Goal: Find specific page/section: Find specific page/section

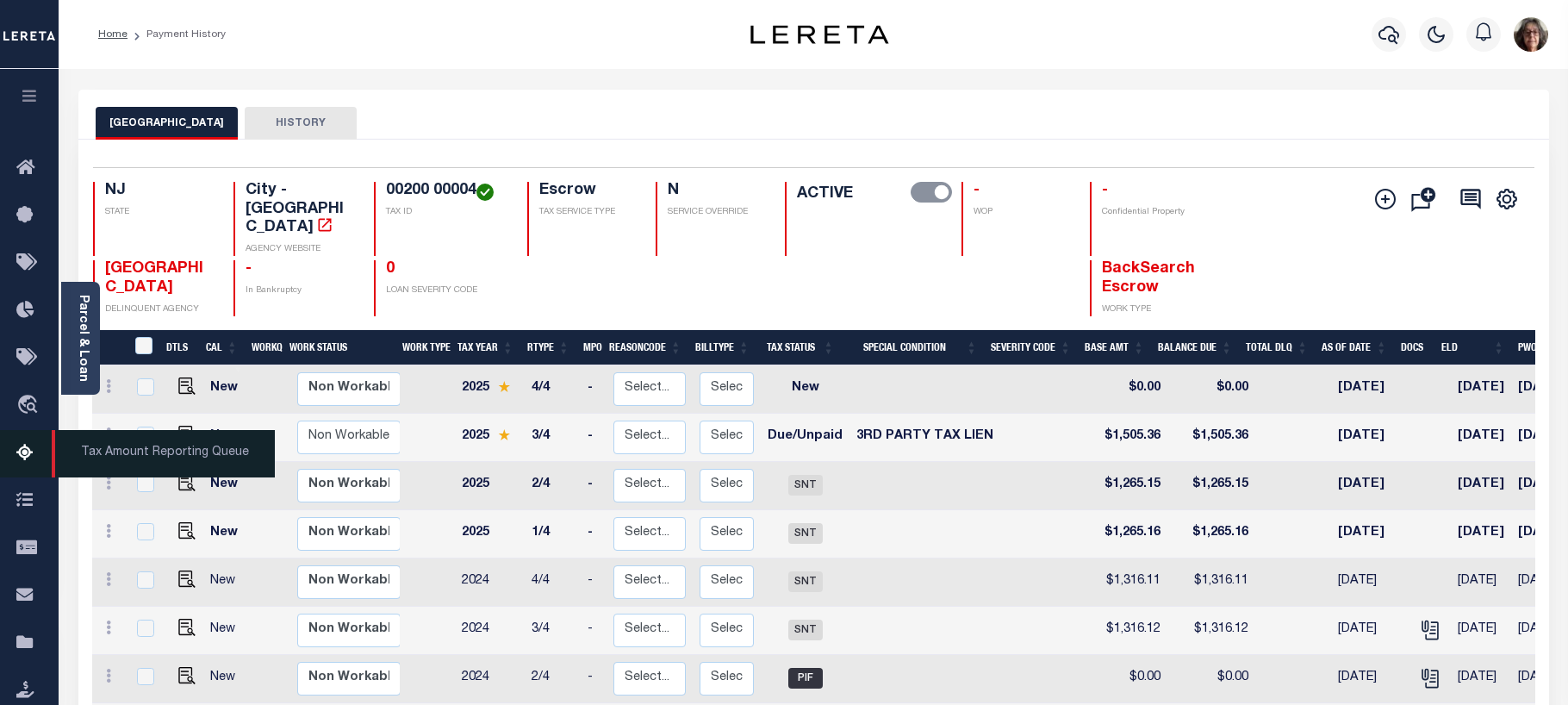
click at [26, 458] on icon at bounding box center [31, 453] width 28 height 21
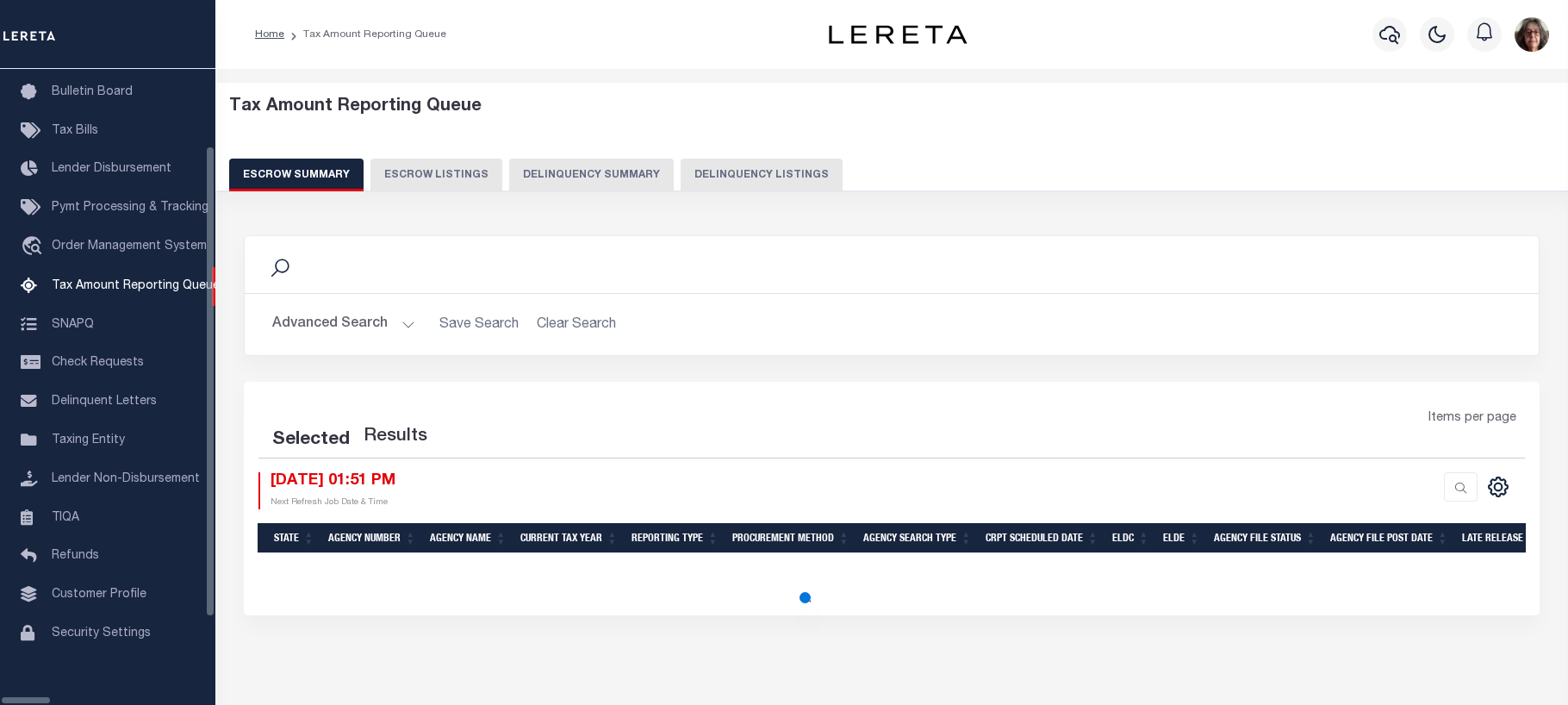
select select "100"
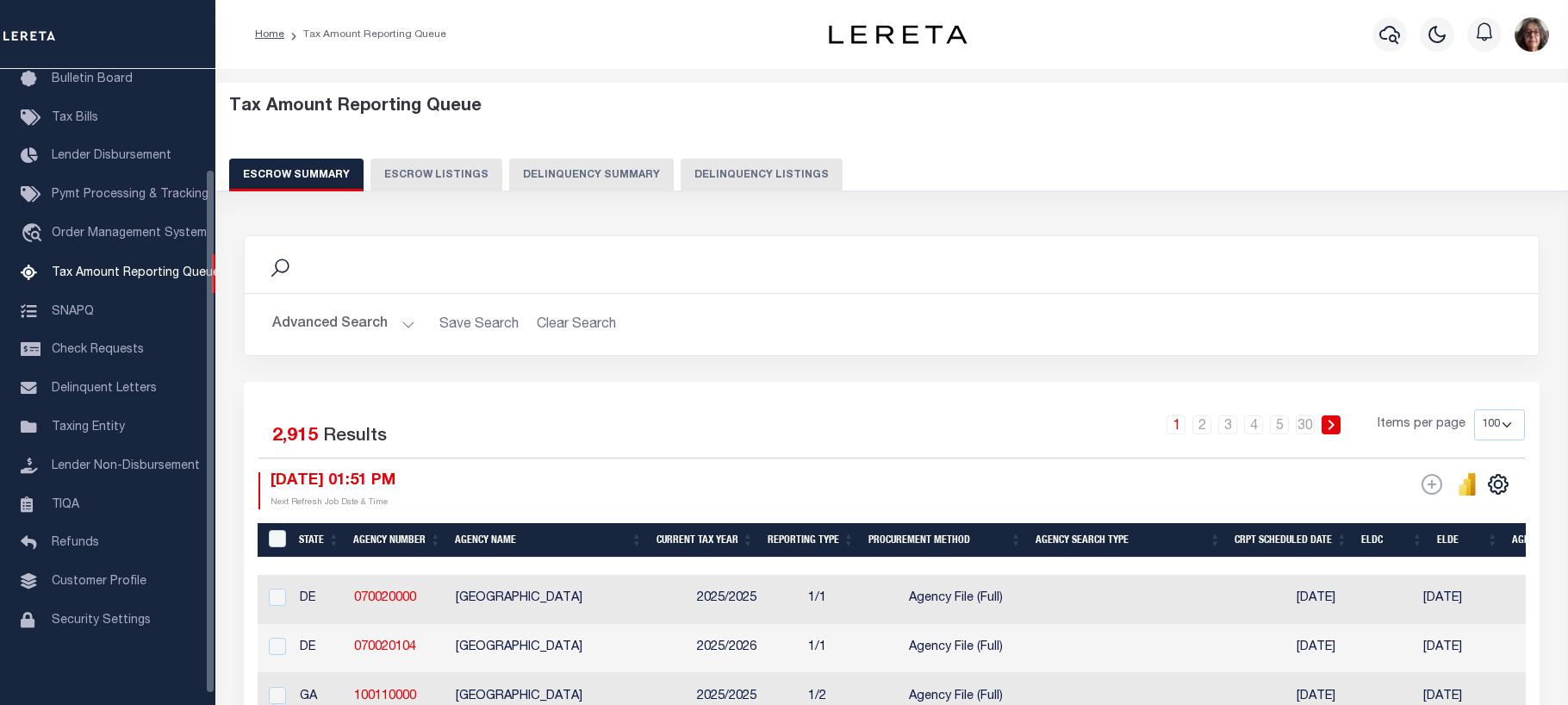
scroll to position [121, 0]
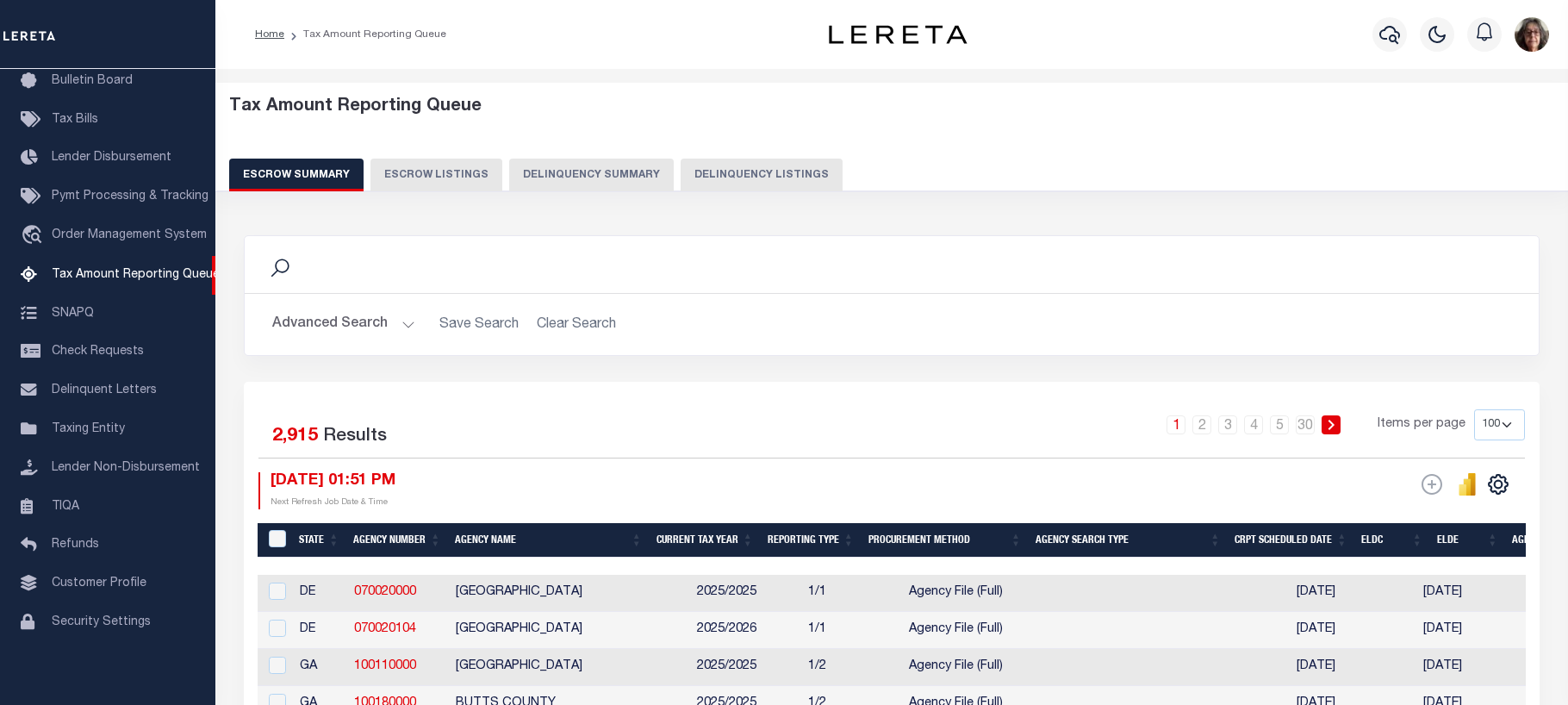
click at [737, 177] on button "Delinquency Listings" at bounding box center [761, 174] width 162 height 32
select select "100"
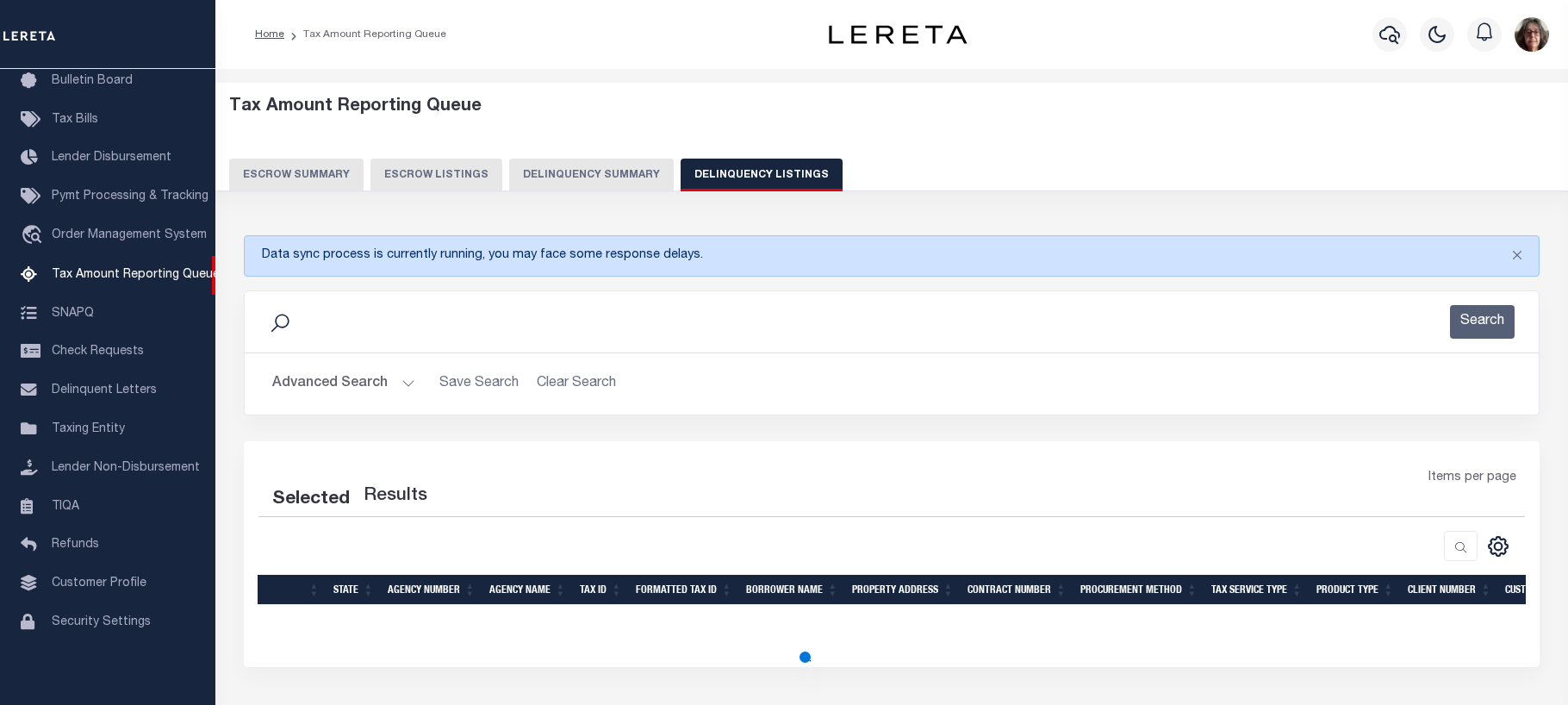
select select "100"
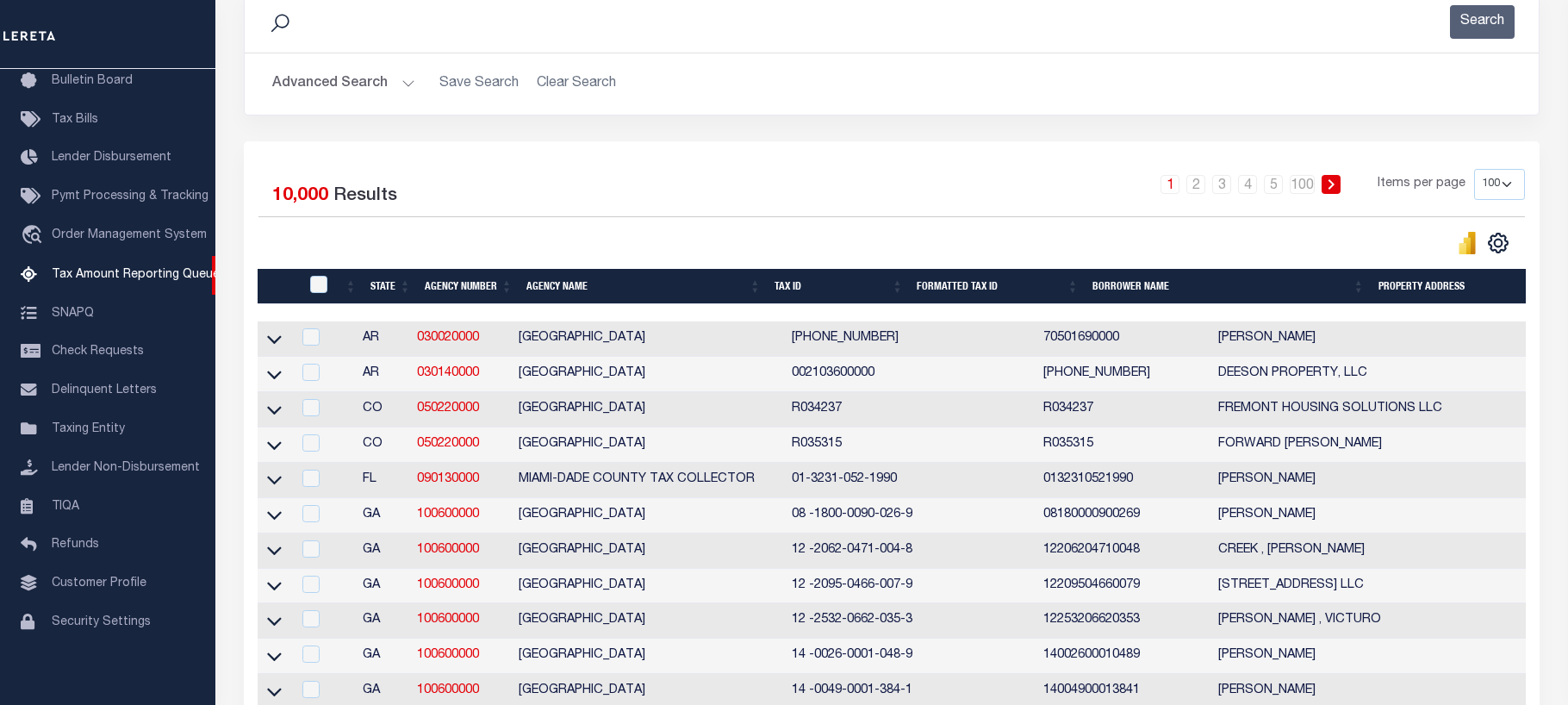
scroll to position [431, 0]
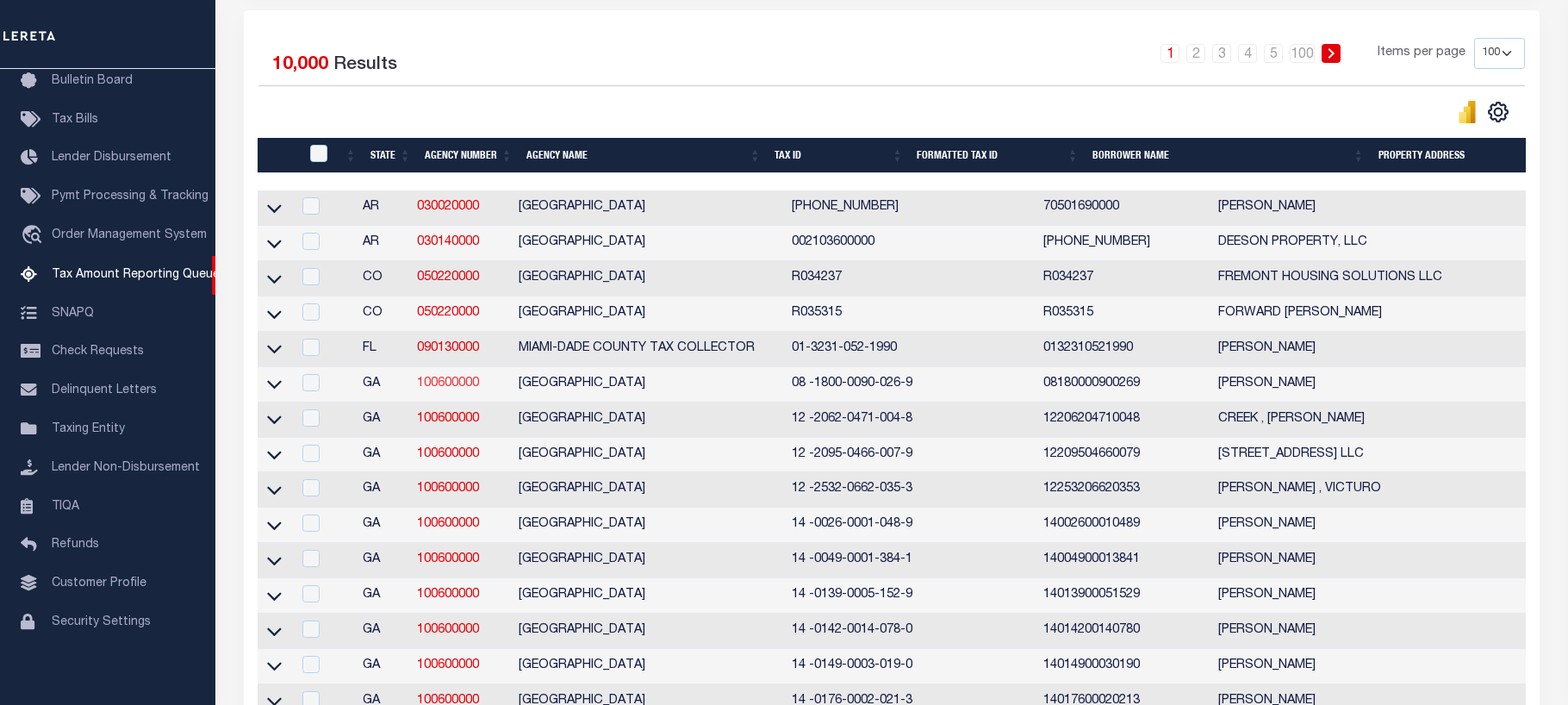
click at [428, 389] on link "100600000" at bounding box center [447, 383] width 62 height 12
checkbox input "true"
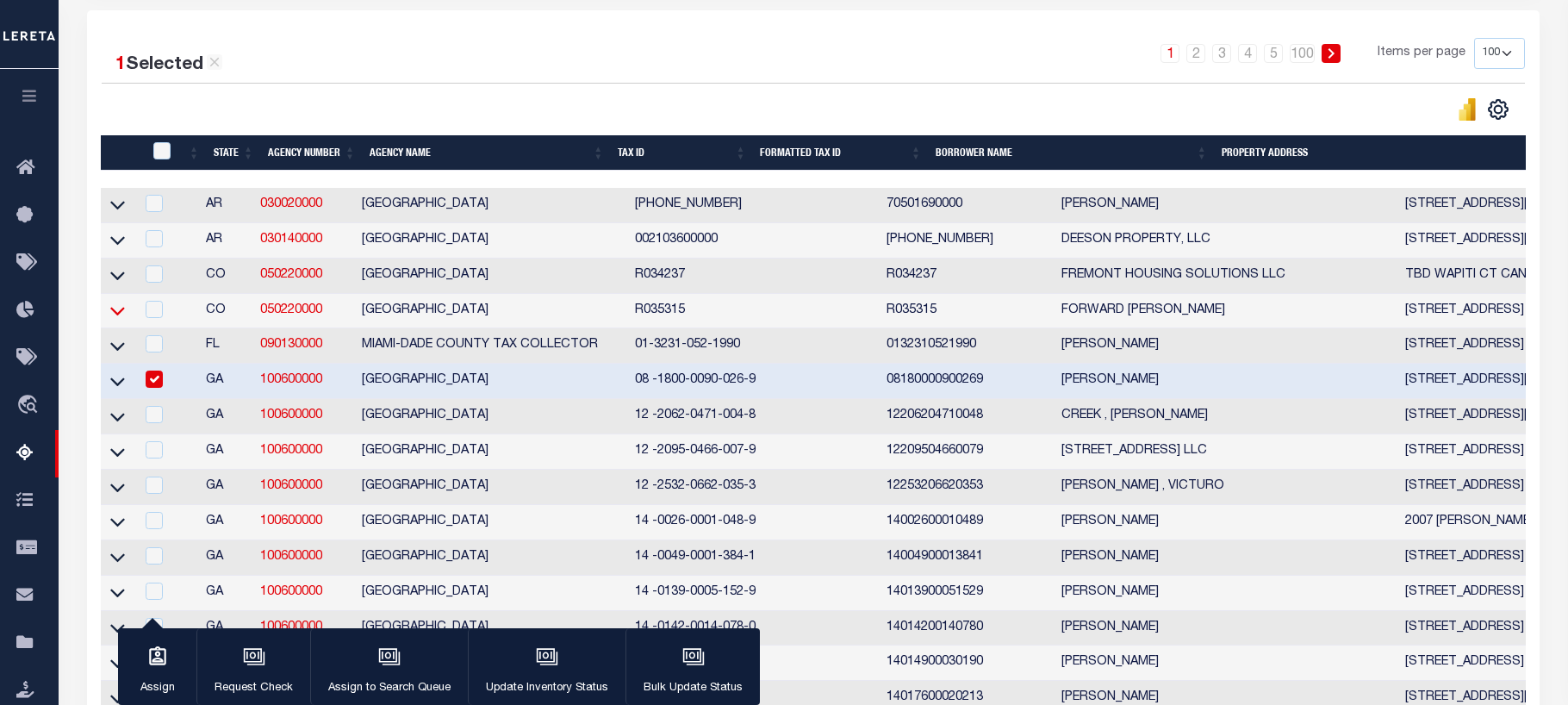
click at [119, 316] on icon at bounding box center [118, 311] width 15 height 8
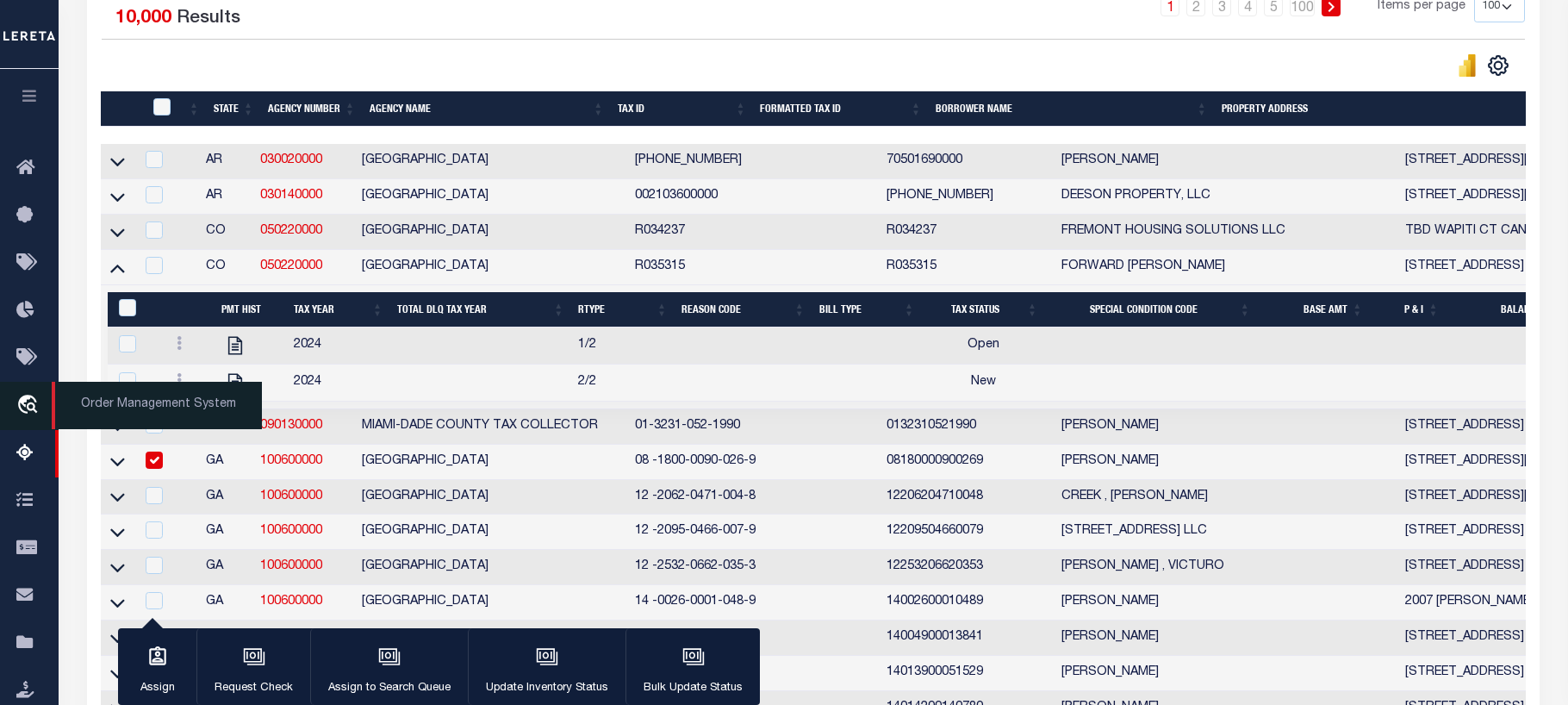
scroll to position [517, 0]
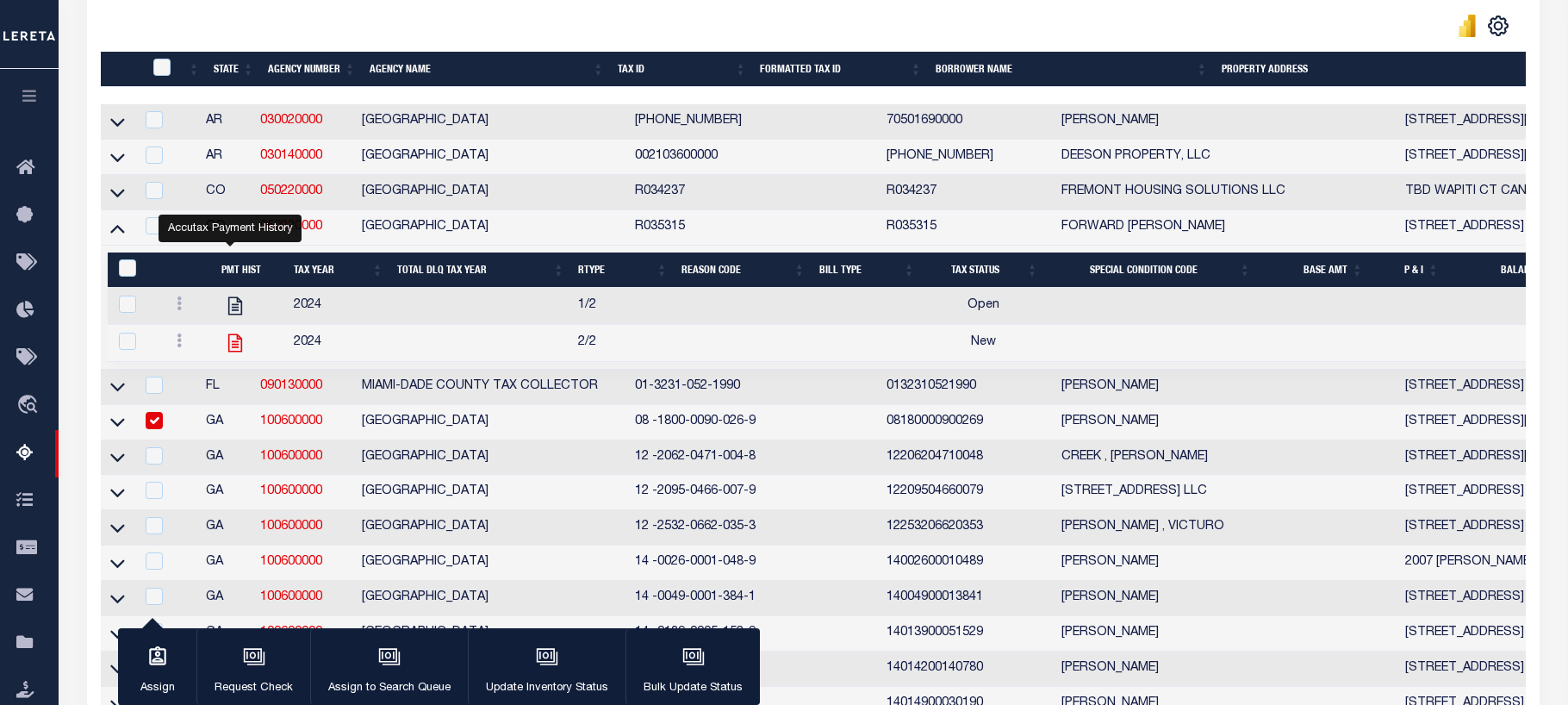
click at [231, 351] on icon "" at bounding box center [235, 343] width 22 height 22
checkbox input "true"
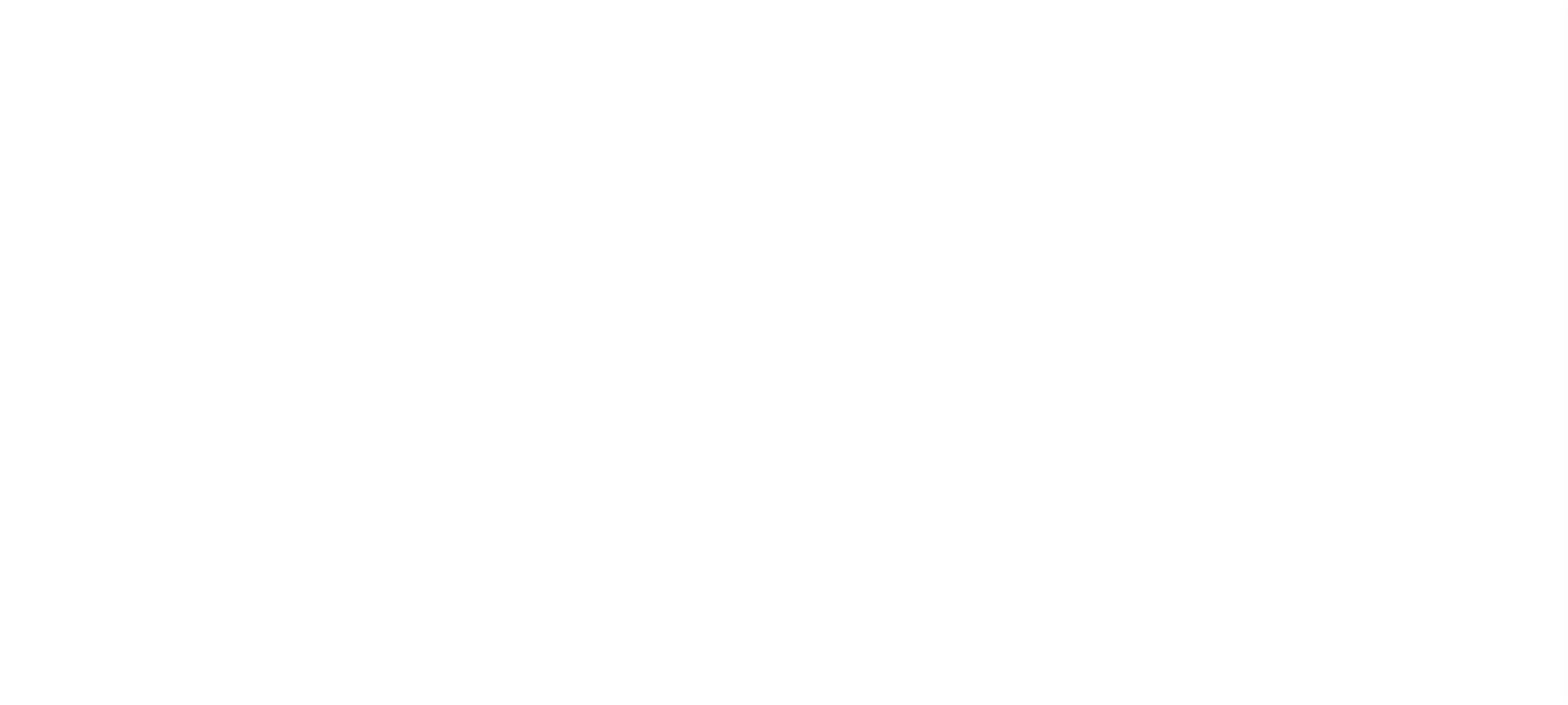
select select
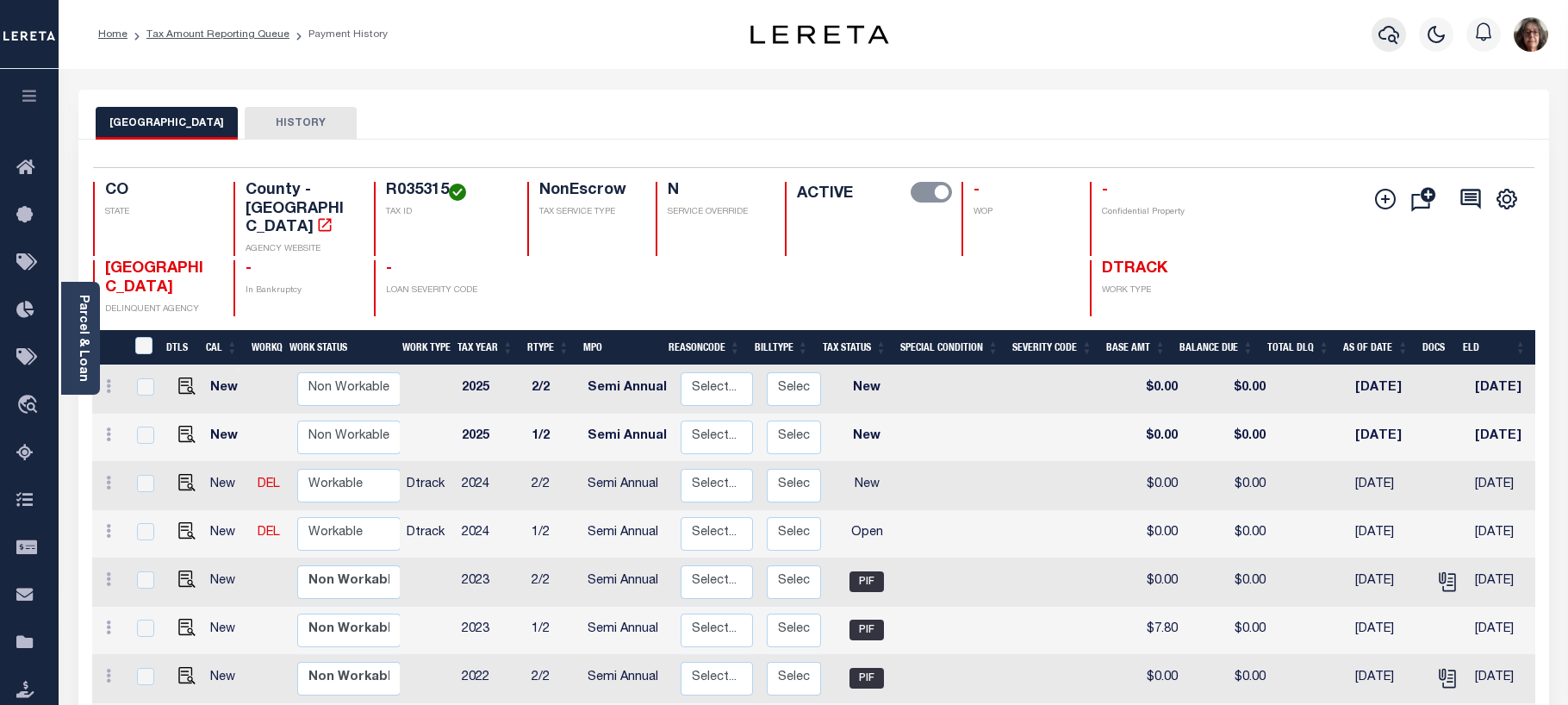
click at [1386, 37] on icon "button" at bounding box center [1388, 34] width 20 height 20
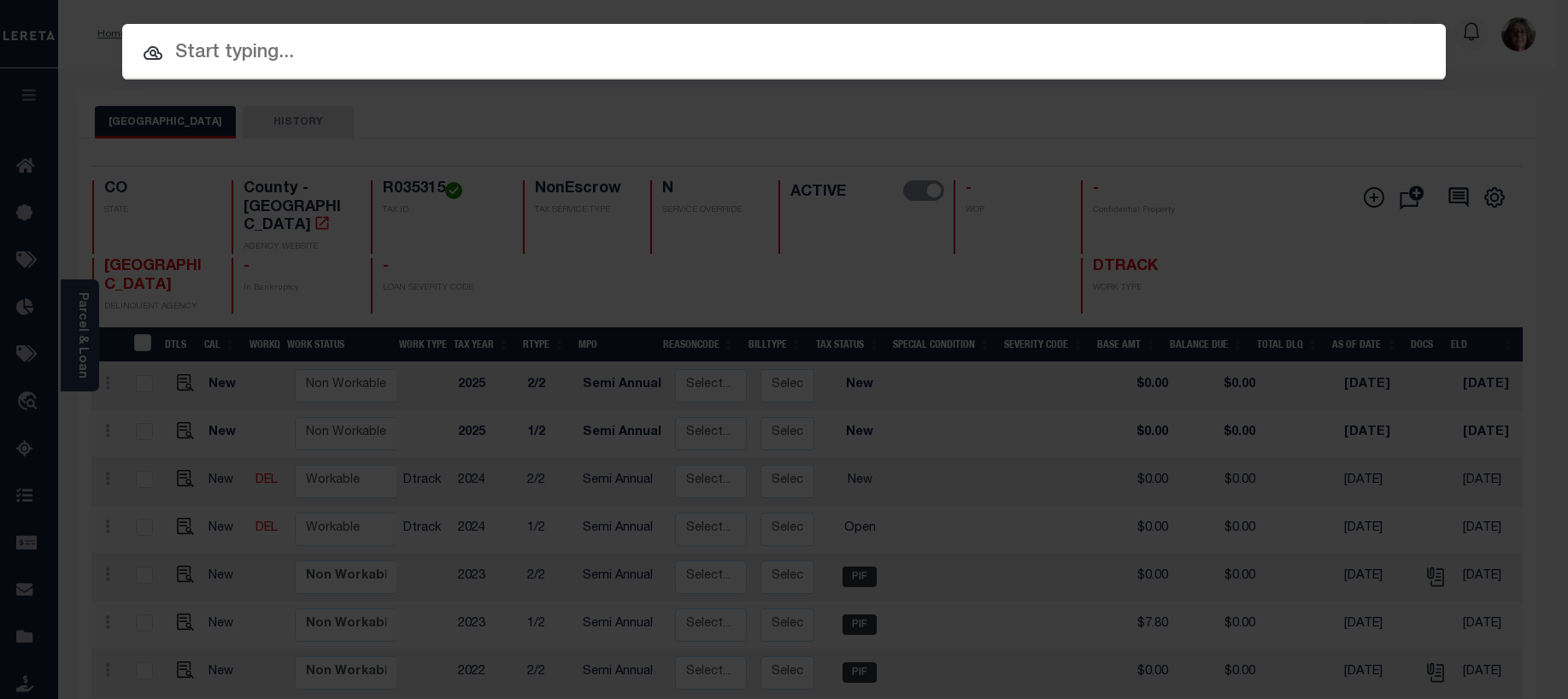
click at [185, 51] on input "text" at bounding box center [784, 53] width 1324 height 30
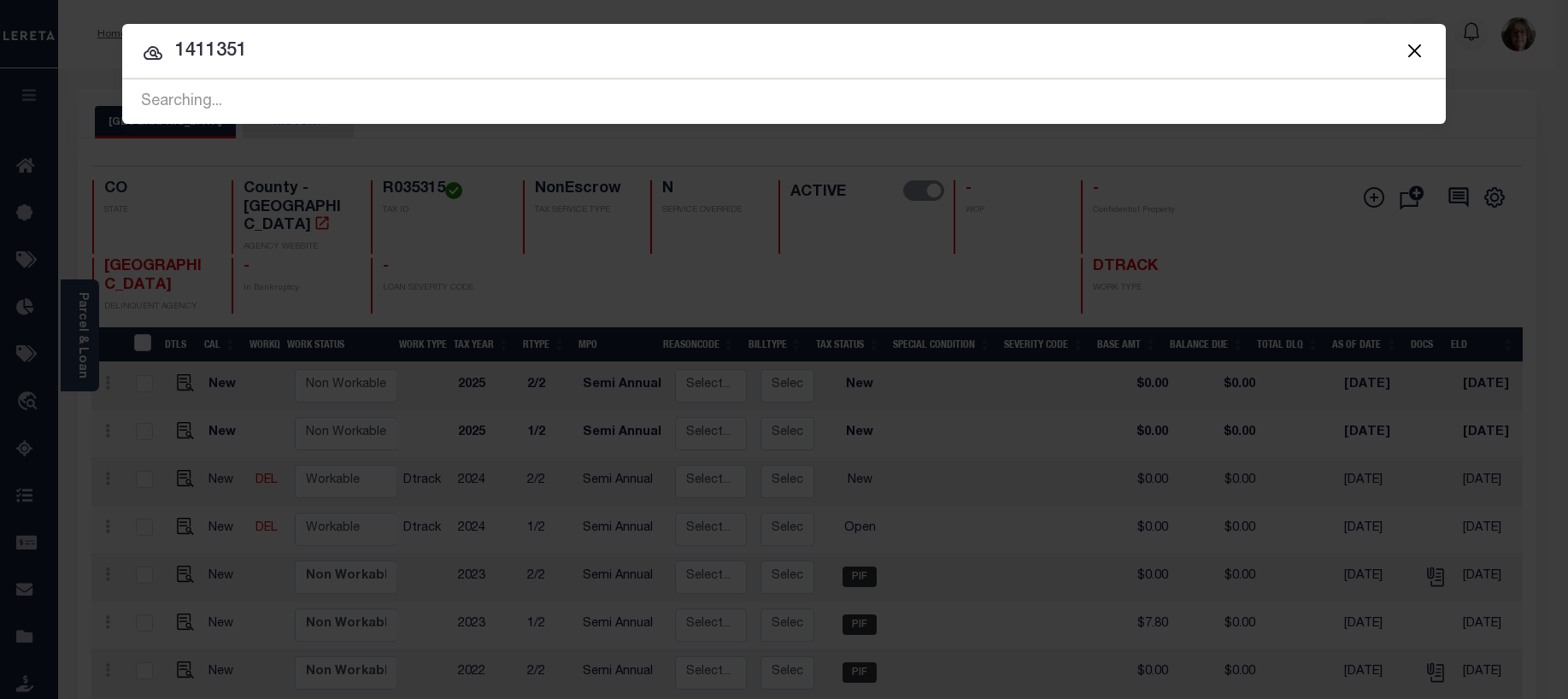
type input "1411351"
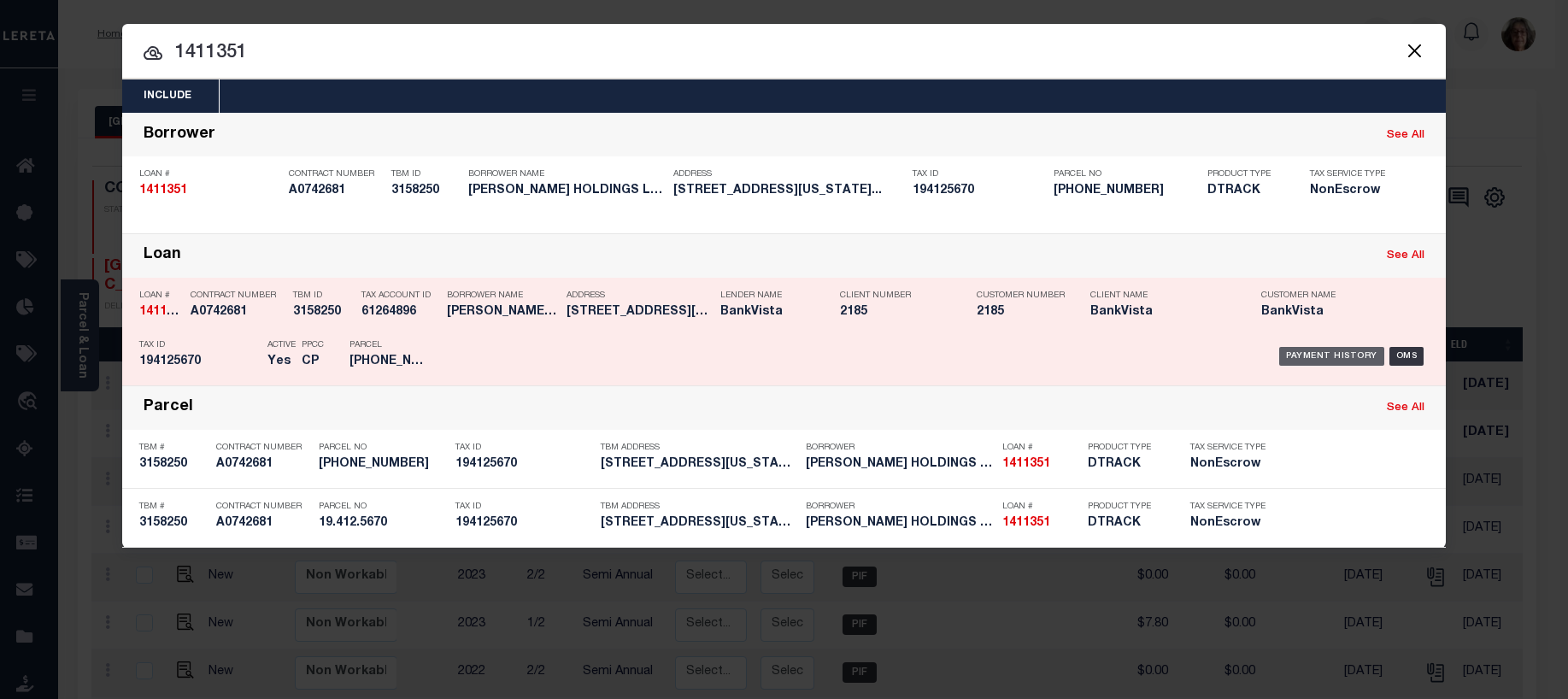
click at [1318, 355] on div "Payment History" at bounding box center [1331, 356] width 105 height 18
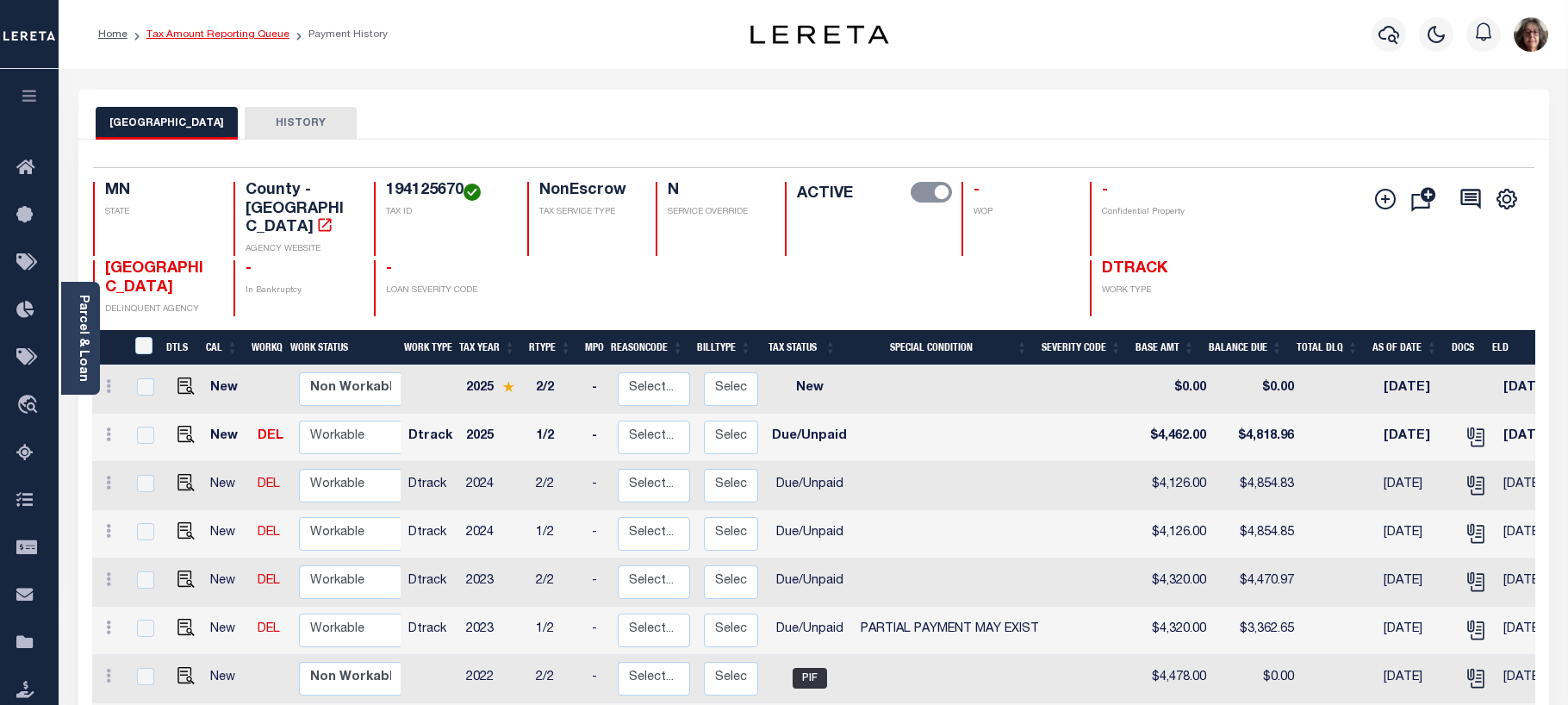
click at [195, 34] on link "Tax Amount Reporting Queue" at bounding box center [218, 34] width 143 height 10
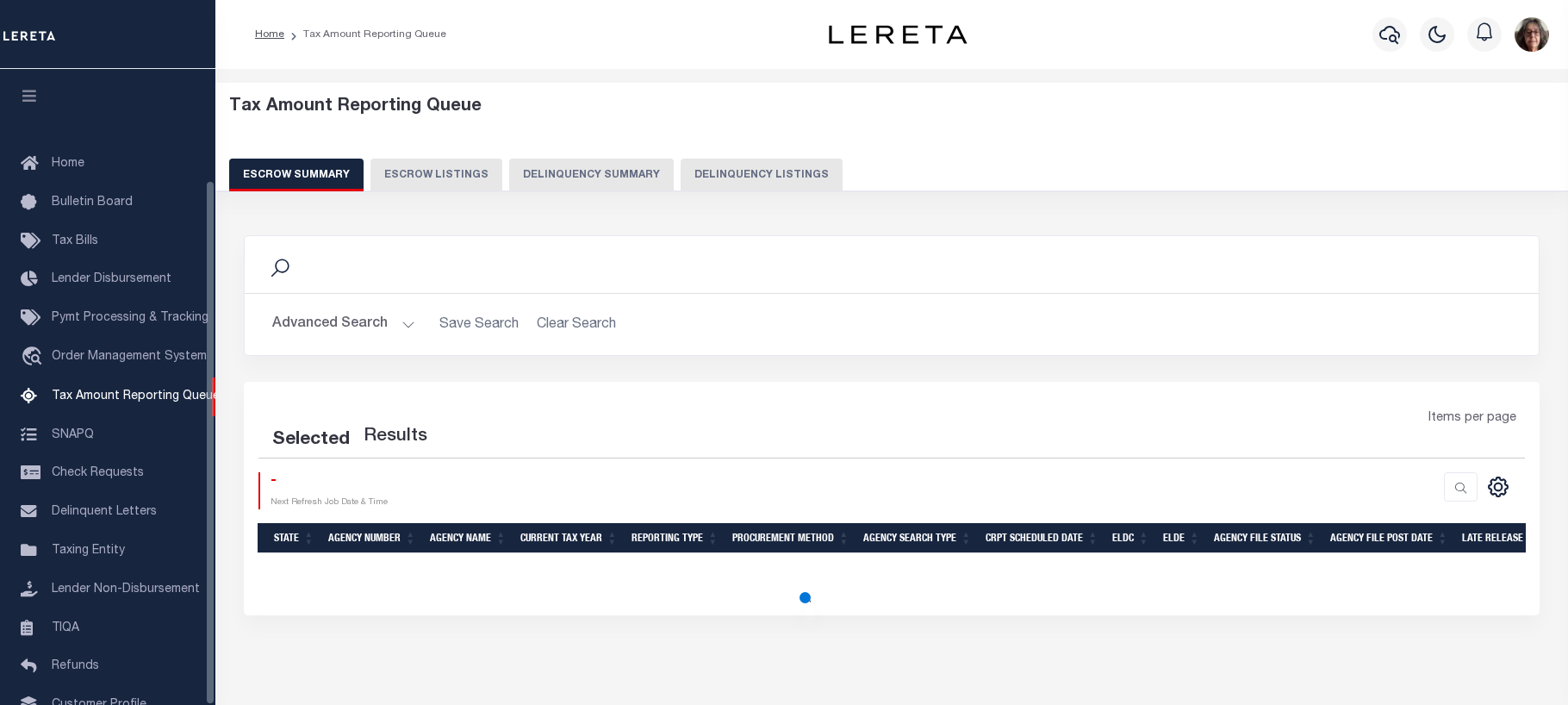
select select "100"
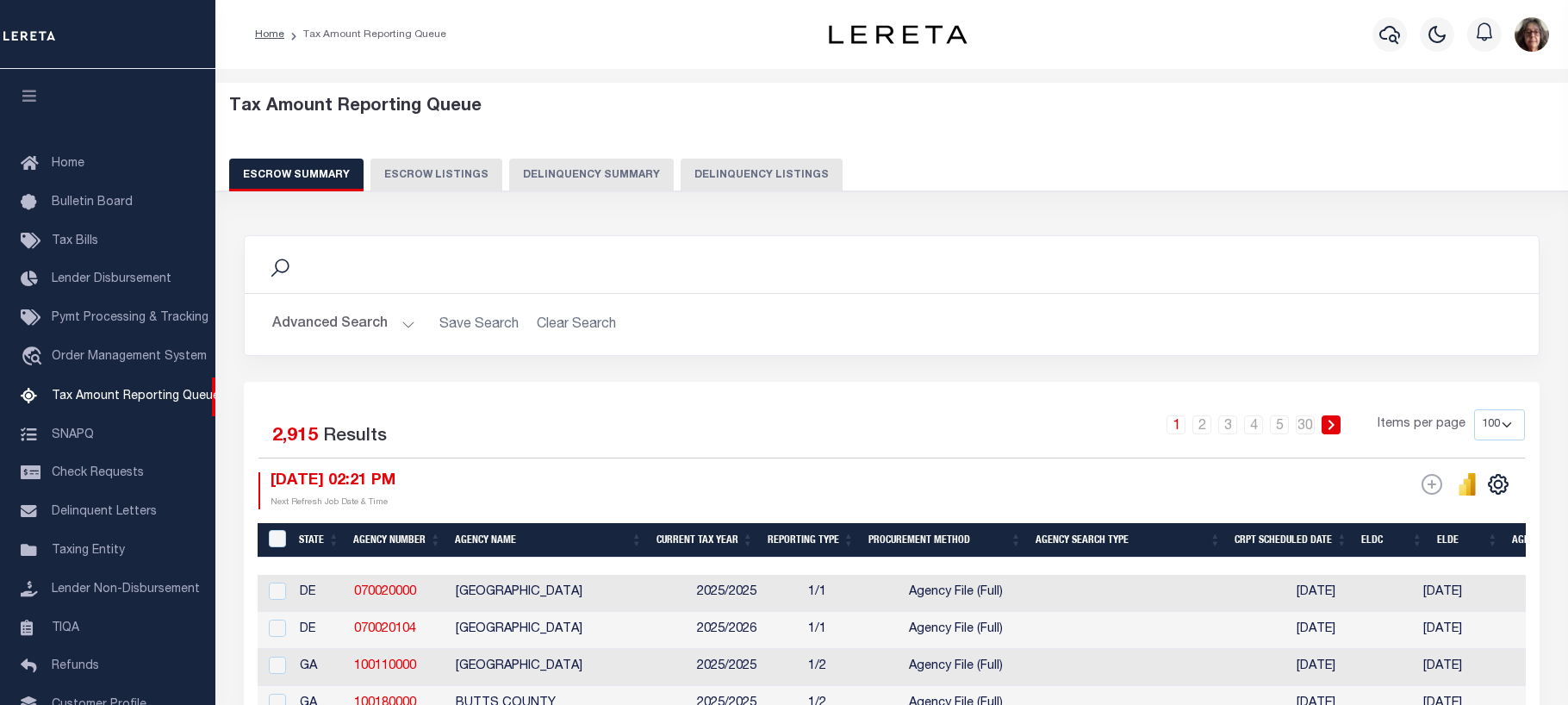
scroll to position [134, 0]
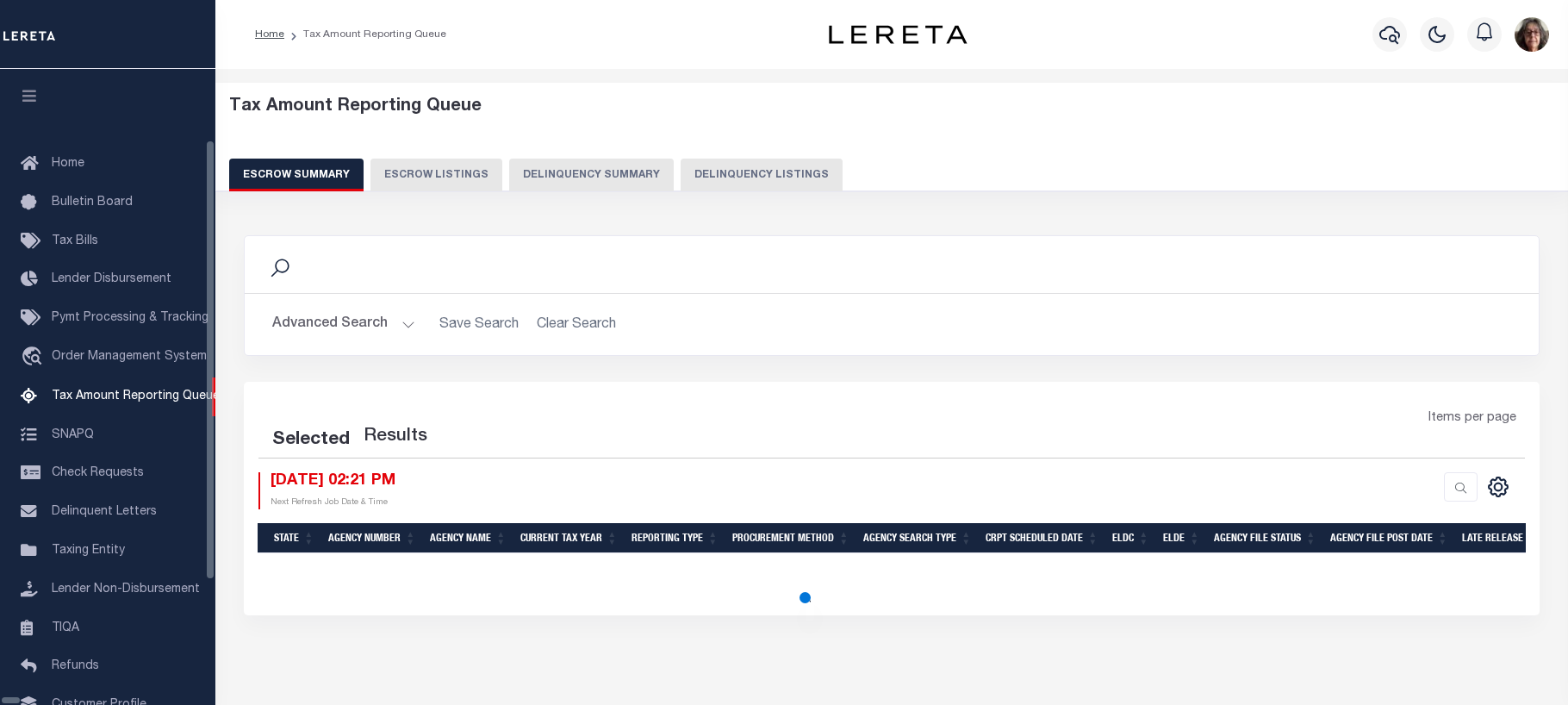
select select "100"
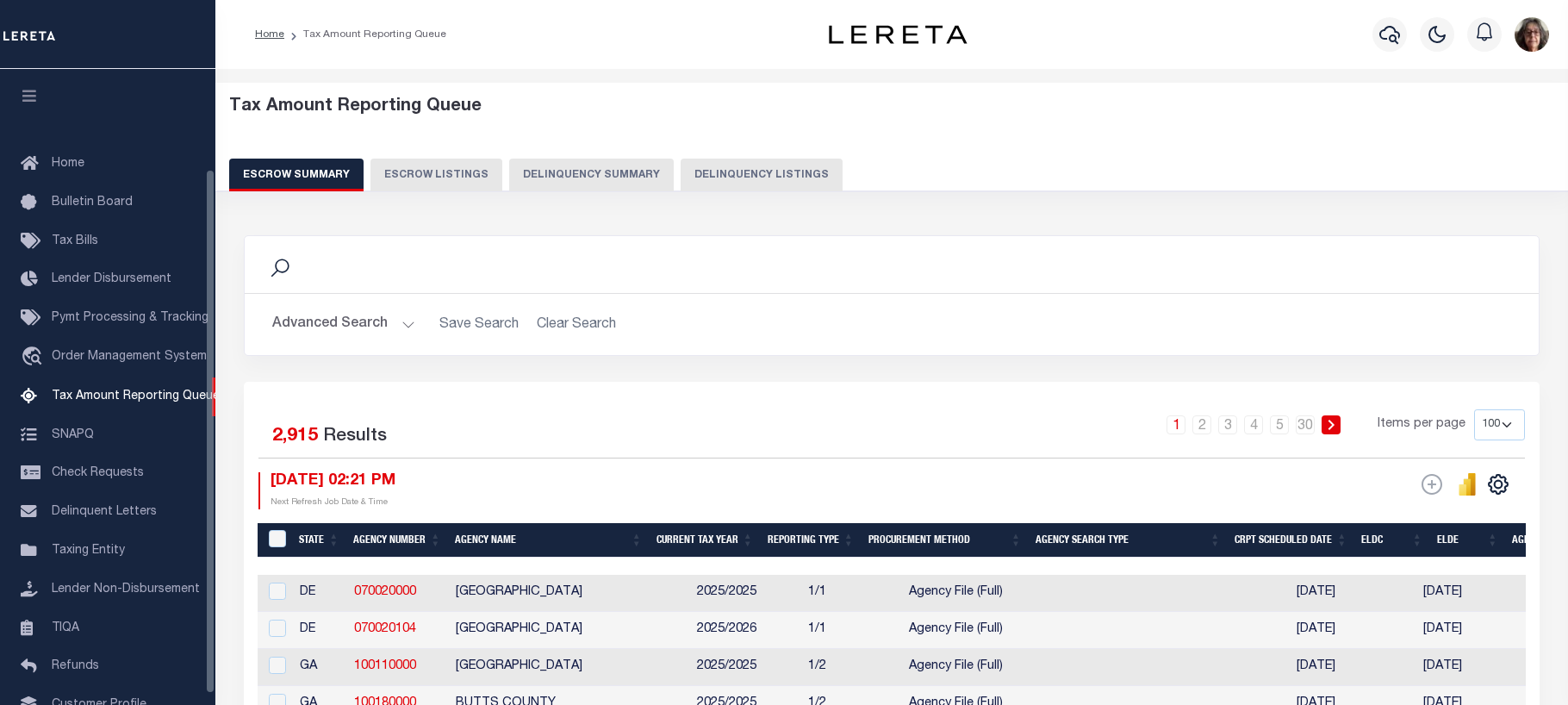
scroll to position [121, 0]
